Goal: Information Seeking & Learning: Learn about a topic

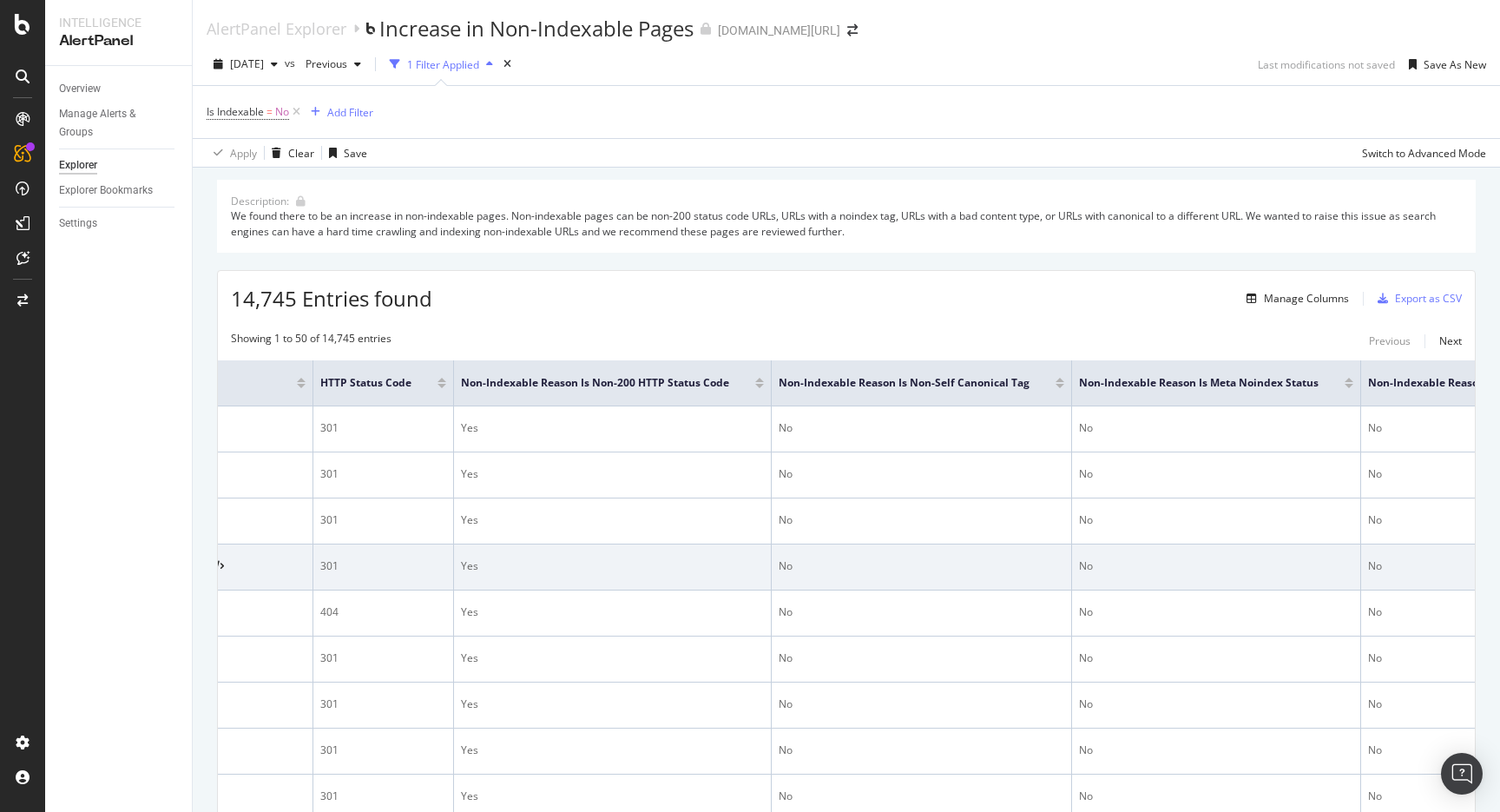
scroll to position [0, 496]
